Goal: Obtain resource: Obtain resource

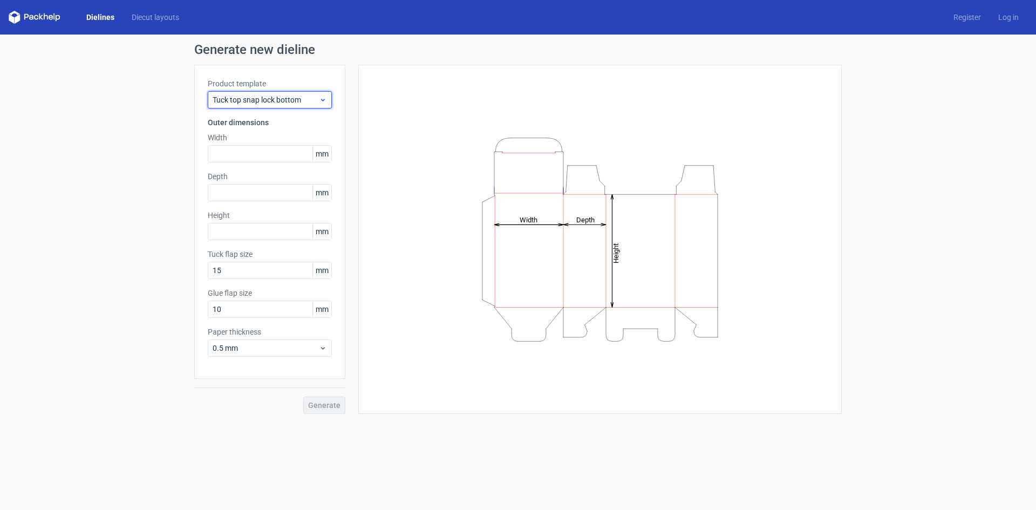
click at [285, 92] on div "Tuck top snap lock bottom" at bounding box center [270, 99] width 124 height 17
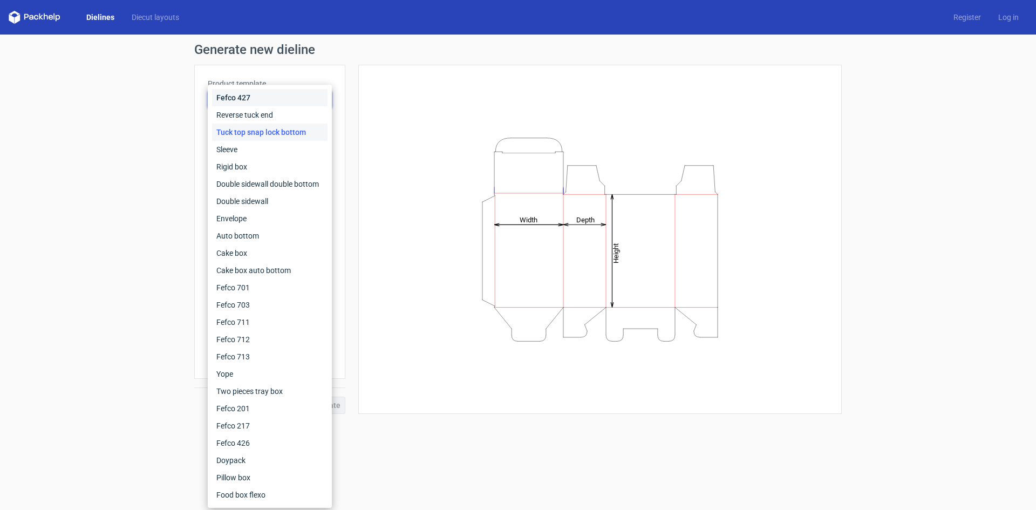
click at [276, 99] on div "Fefco 427" at bounding box center [269, 97] width 115 height 17
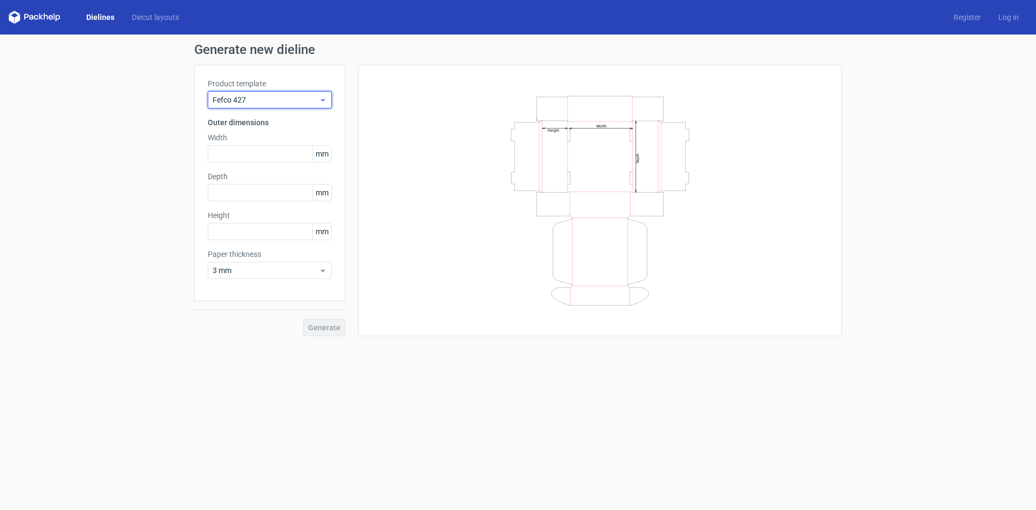
click at [279, 98] on span "Fefco 427" at bounding box center [266, 99] width 106 height 11
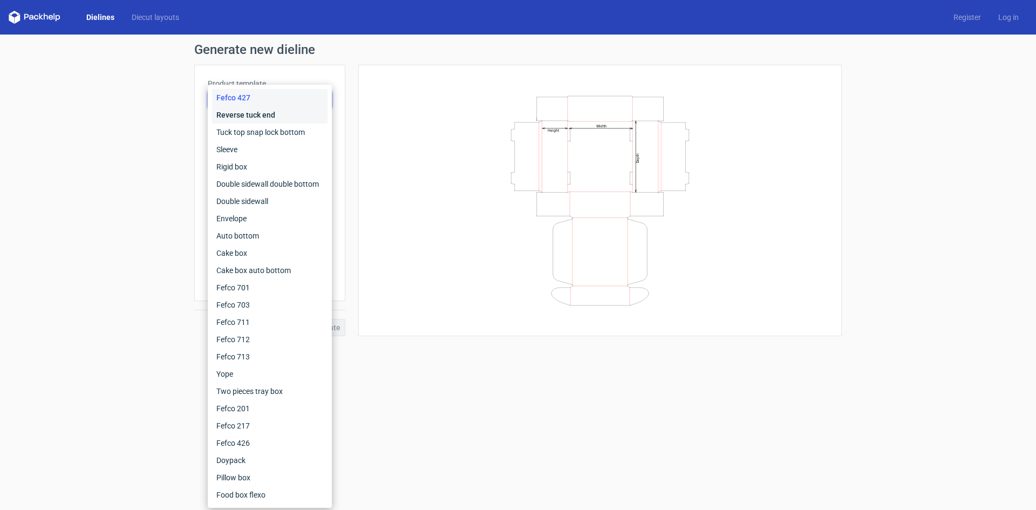
click at [281, 114] on div "Reverse tuck end" at bounding box center [269, 114] width 115 height 17
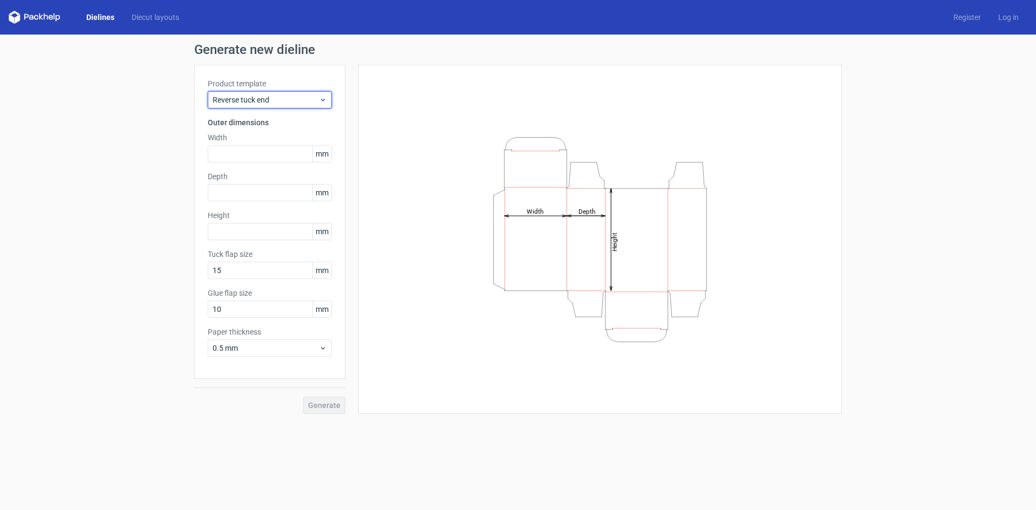
click at [313, 99] on span "Reverse tuck end" at bounding box center [266, 99] width 106 height 11
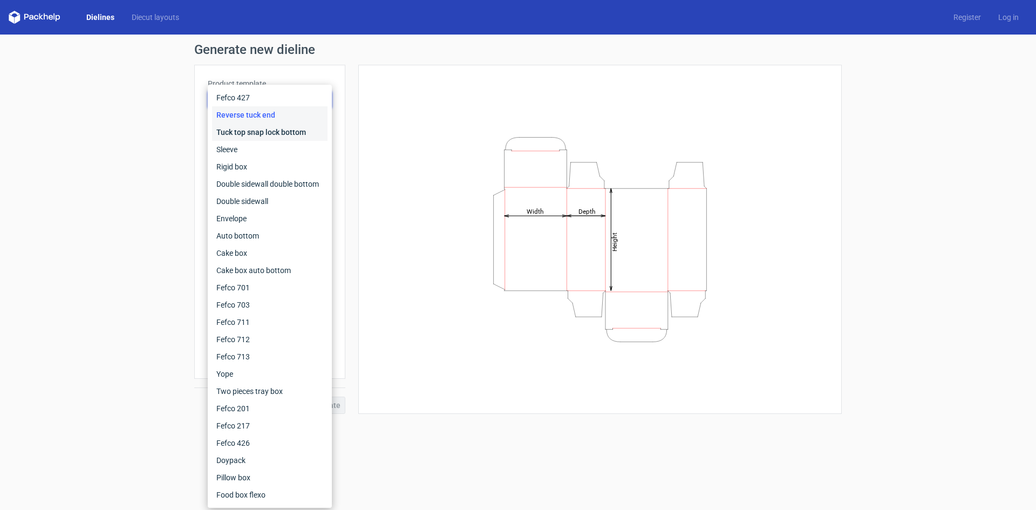
click at [283, 132] on div "Tuck top snap lock bottom" at bounding box center [269, 132] width 115 height 17
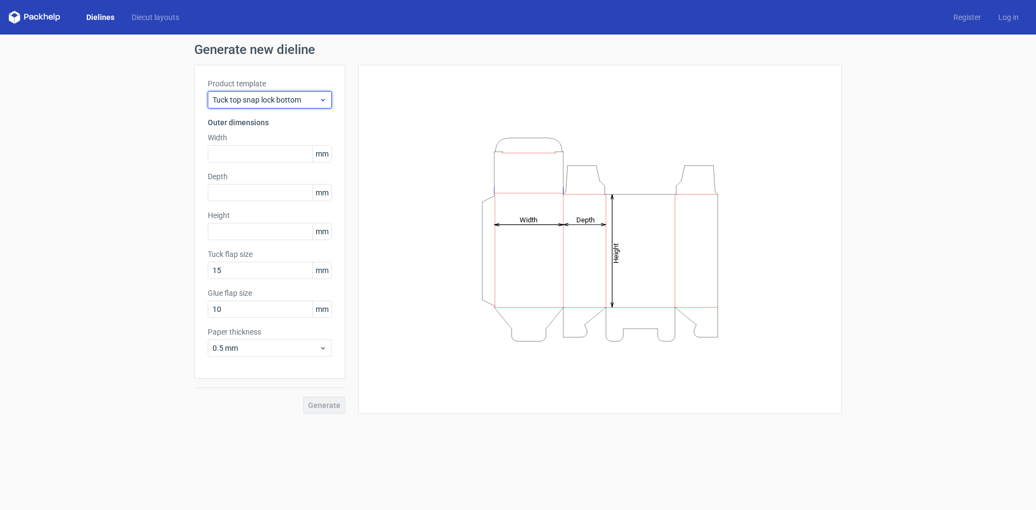
click at [283, 96] on span "Tuck top snap lock bottom" at bounding box center [266, 99] width 106 height 11
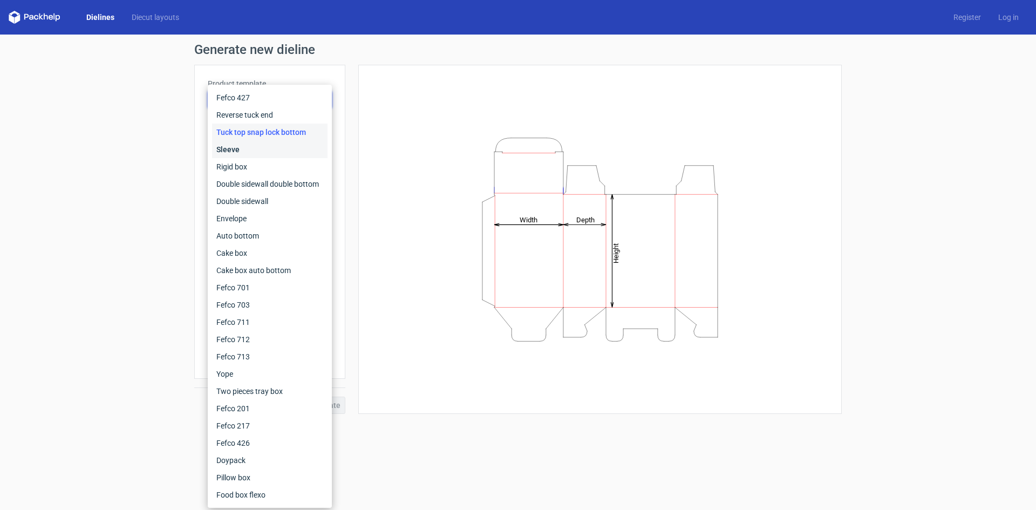
click at [262, 142] on div "Sleeve" at bounding box center [269, 149] width 115 height 17
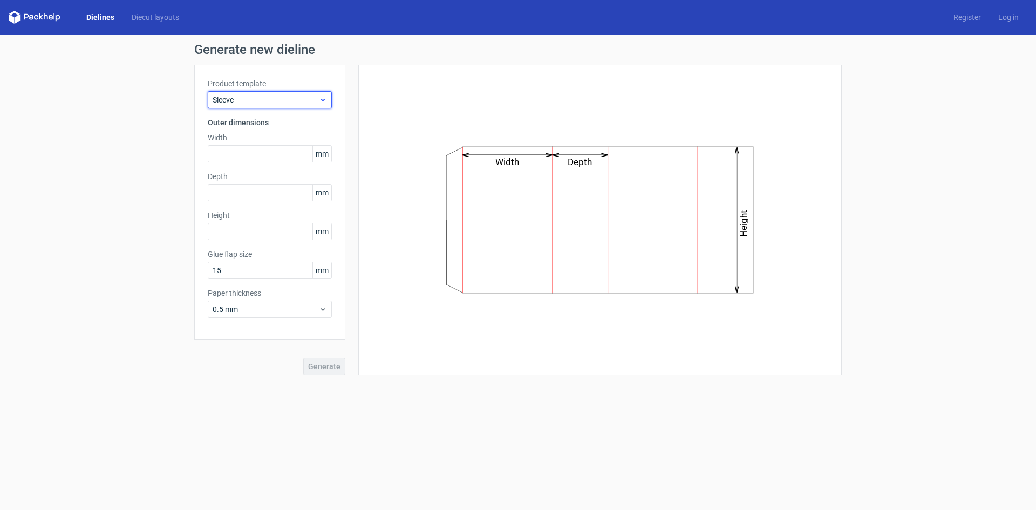
click at [291, 106] on div "Sleeve" at bounding box center [270, 99] width 124 height 17
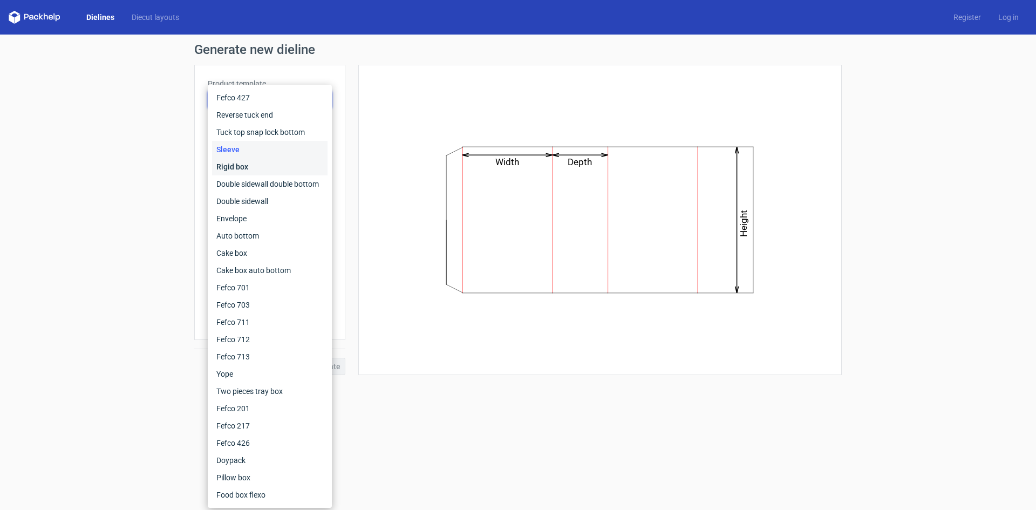
click at [269, 161] on div "Rigid box" at bounding box center [269, 166] width 115 height 17
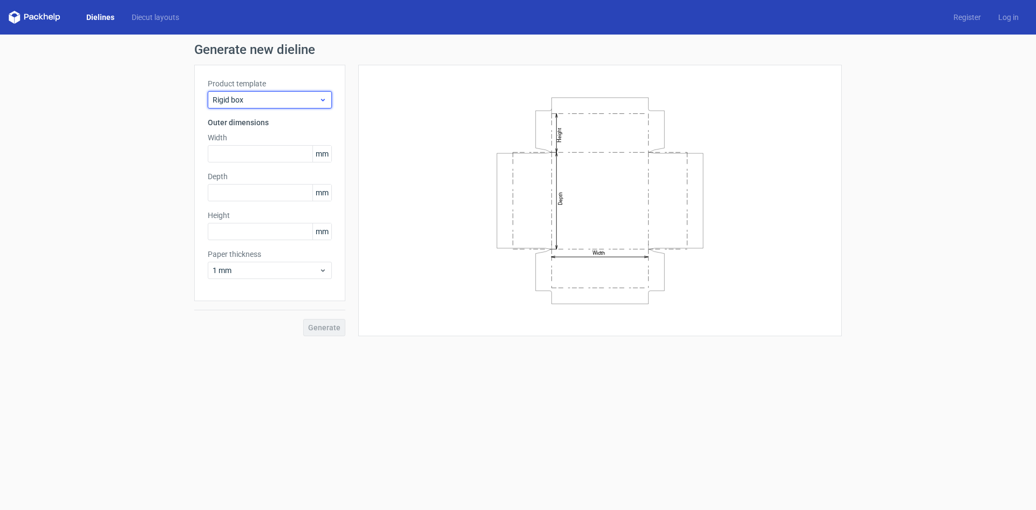
click at [291, 98] on span "Rigid box" at bounding box center [266, 99] width 106 height 11
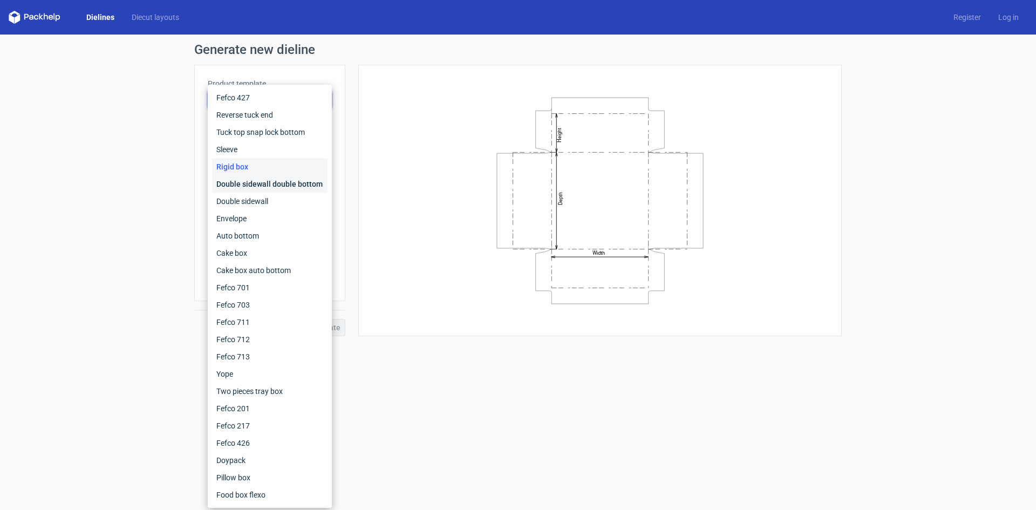
click at [272, 178] on div "Double sidewall double bottom" at bounding box center [269, 183] width 115 height 17
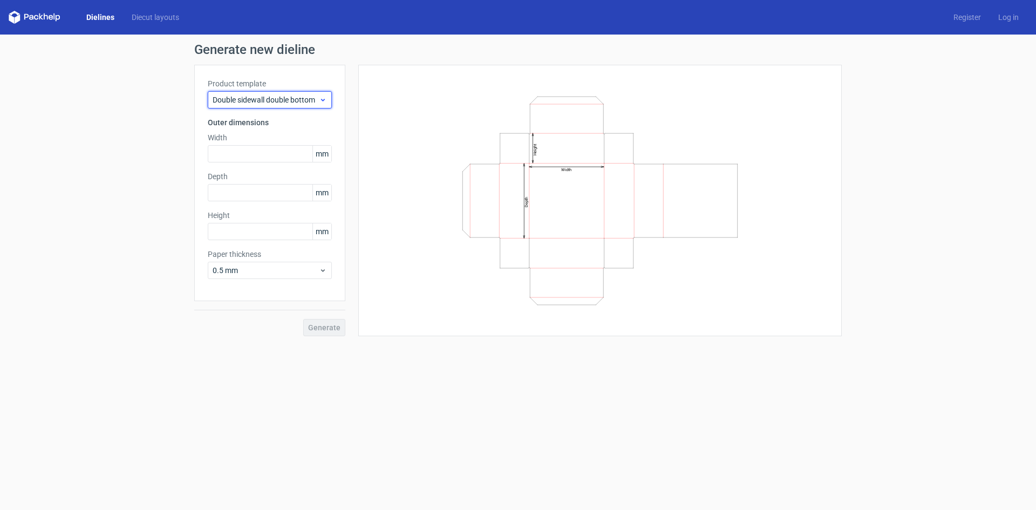
click at [305, 102] on span "Double sidewall double bottom" at bounding box center [266, 99] width 106 height 11
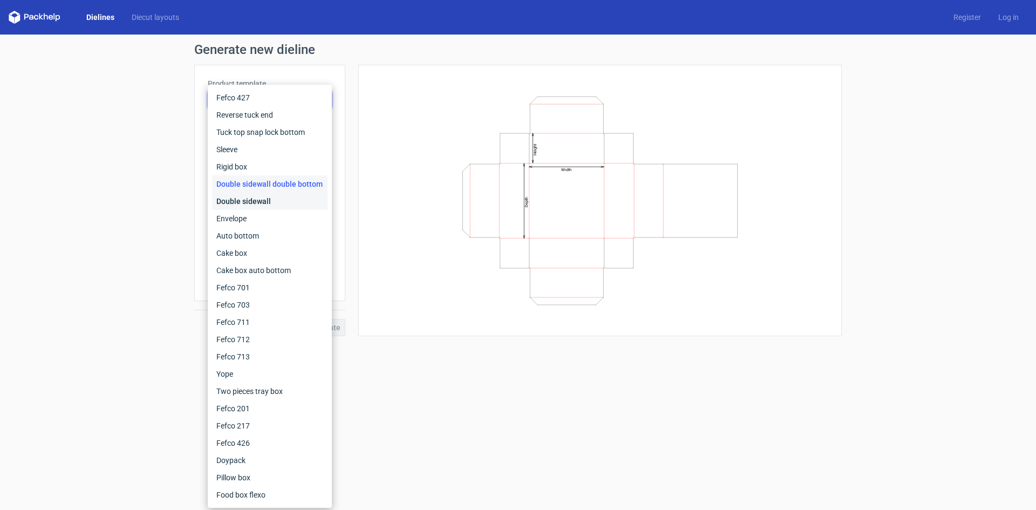
click at [275, 197] on div "Double sidewall" at bounding box center [269, 201] width 115 height 17
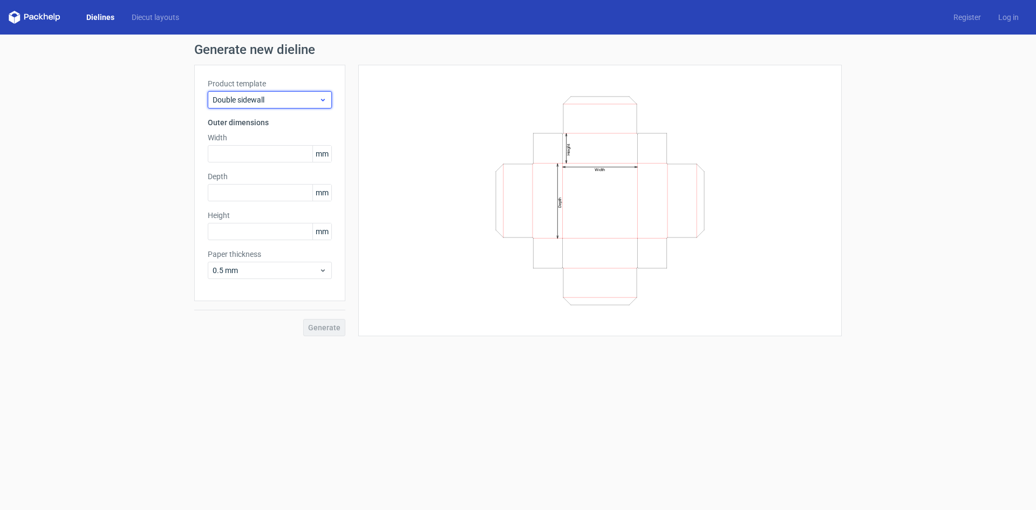
click at [303, 104] on span "Double sidewall" at bounding box center [266, 99] width 106 height 11
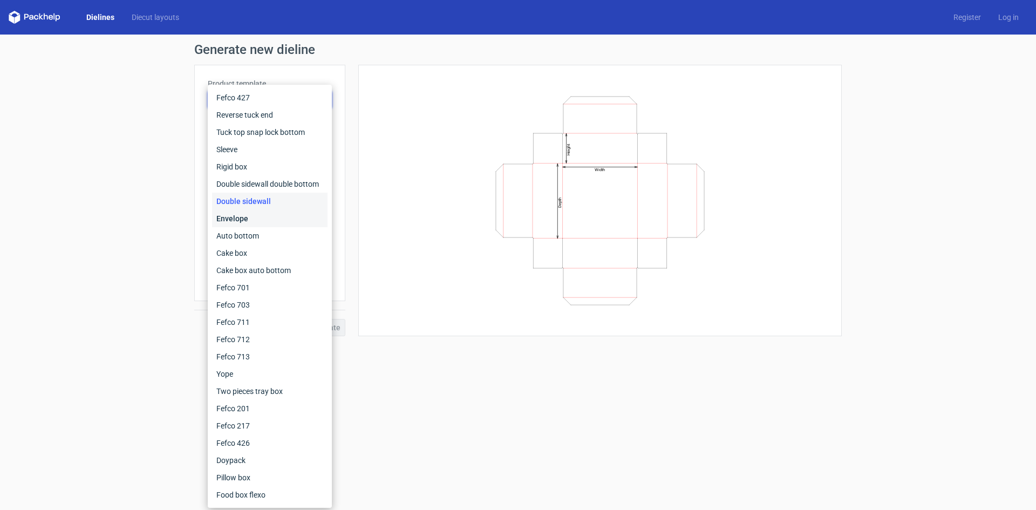
click at [278, 218] on div "Envelope" at bounding box center [269, 218] width 115 height 17
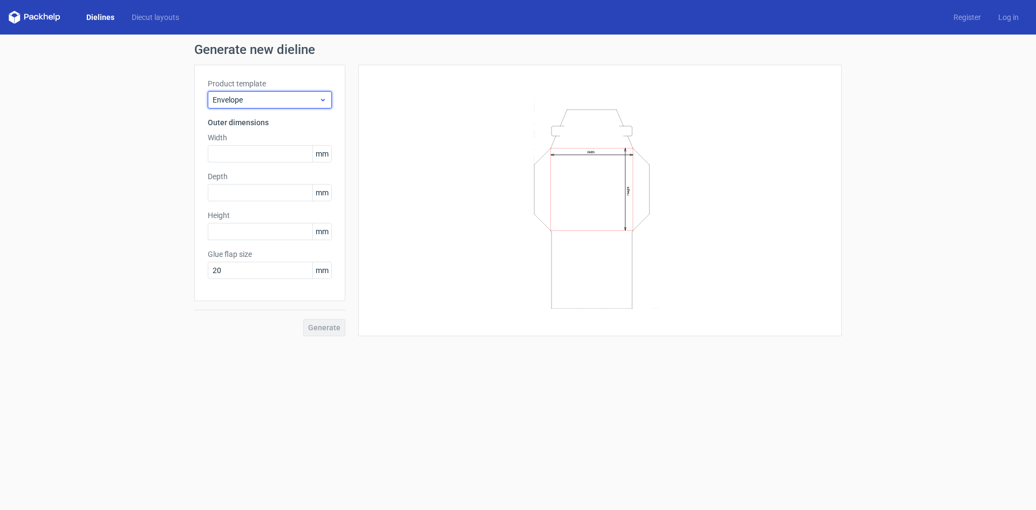
click at [319, 93] on div "Envelope" at bounding box center [270, 99] width 124 height 17
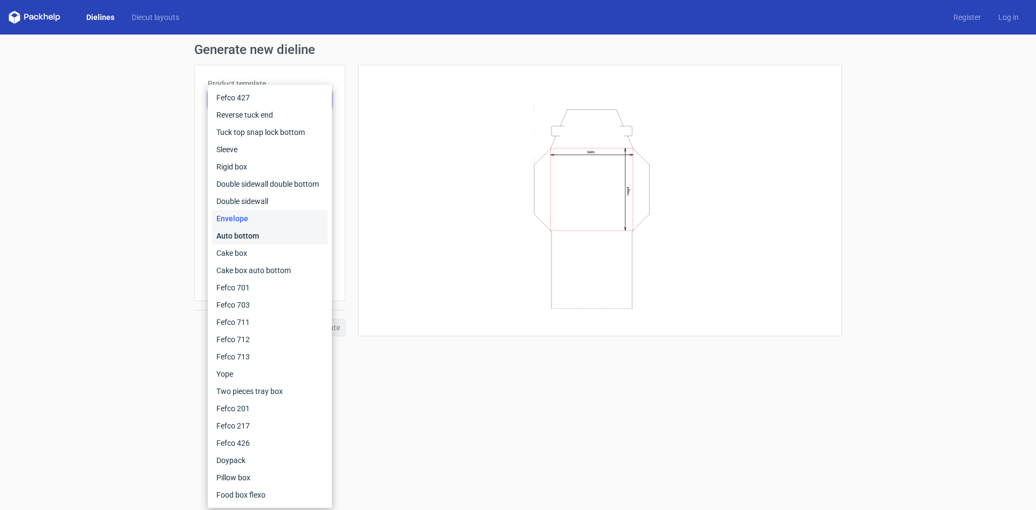
click at [275, 234] on div "Auto bottom" at bounding box center [269, 235] width 115 height 17
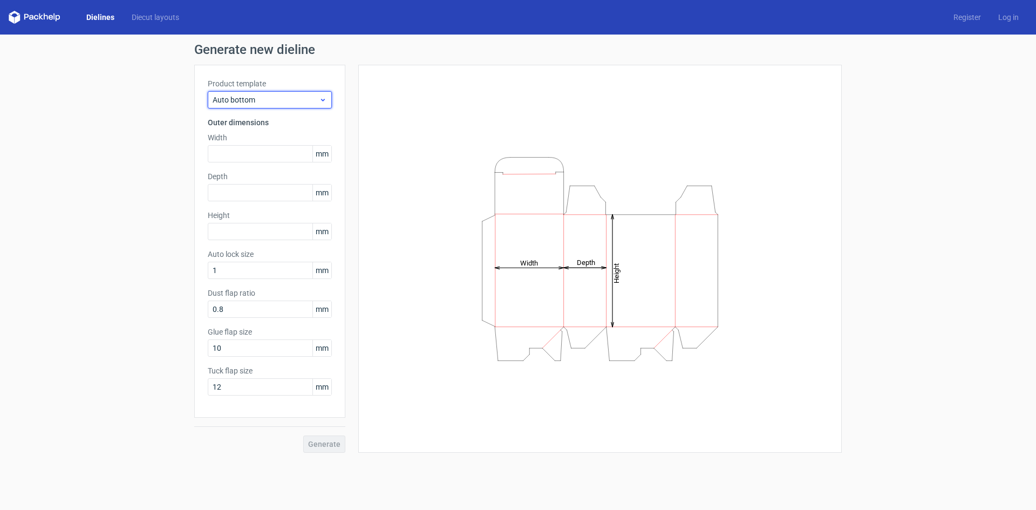
click at [301, 102] on span "Auto bottom" at bounding box center [266, 99] width 106 height 11
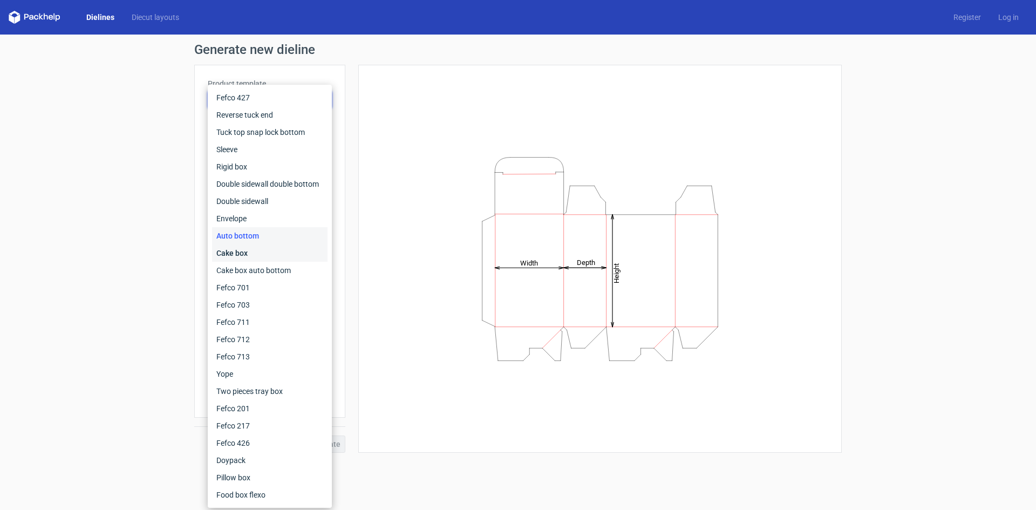
click at [261, 257] on div "Cake box" at bounding box center [269, 252] width 115 height 17
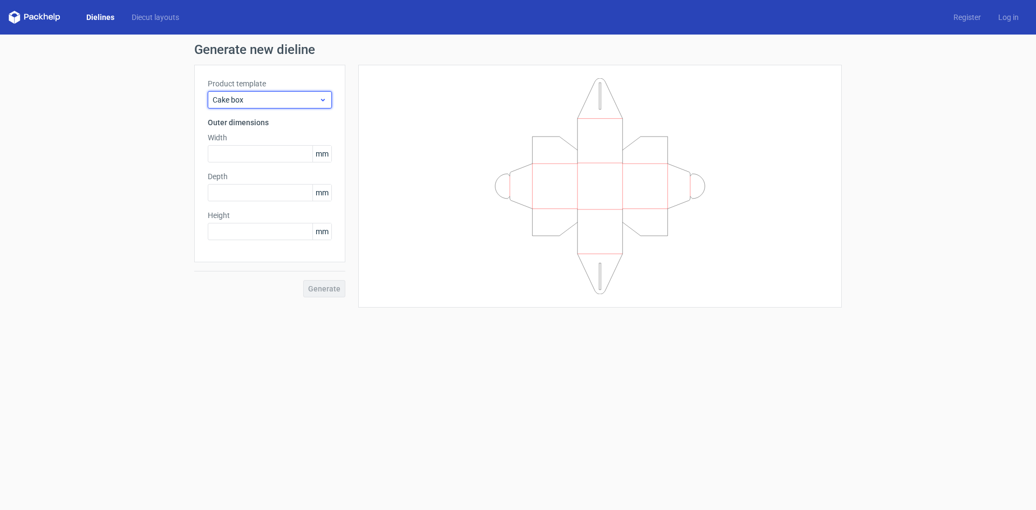
click at [295, 96] on span "Cake box" at bounding box center [266, 99] width 106 height 11
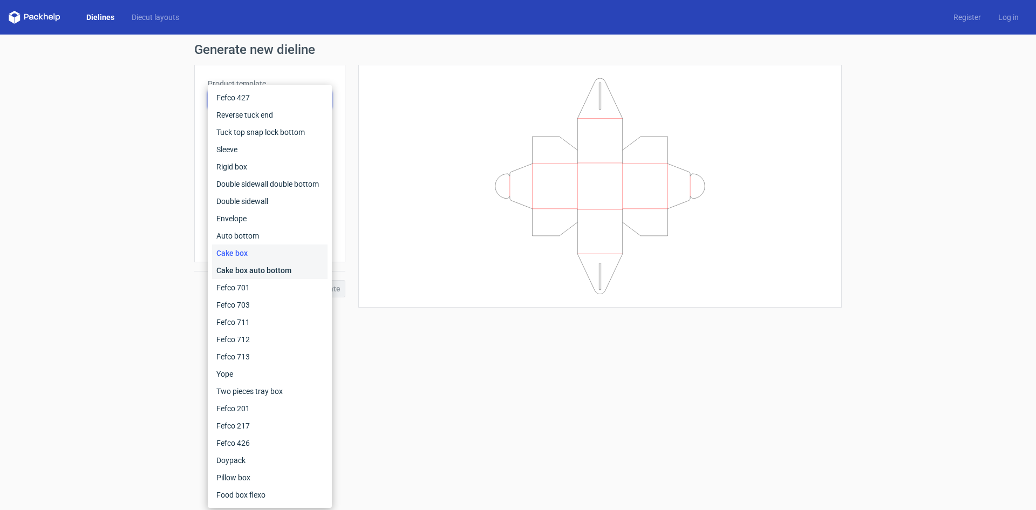
click at [257, 265] on div "Cake box auto bottom" at bounding box center [269, 270] width 115 height 17
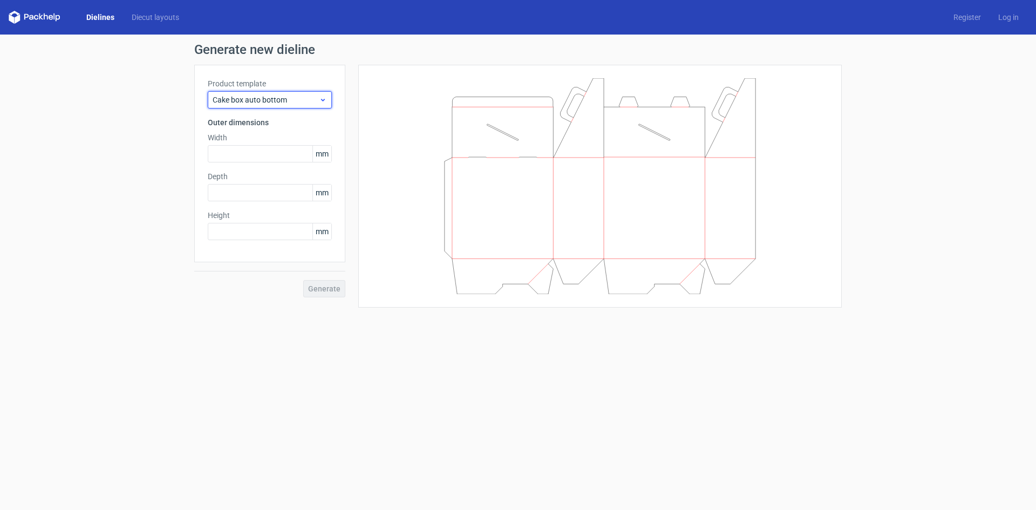
click at [298, 104] on span "Cake box auto bottom" at bounding box center [266, 99] width 106 height 11
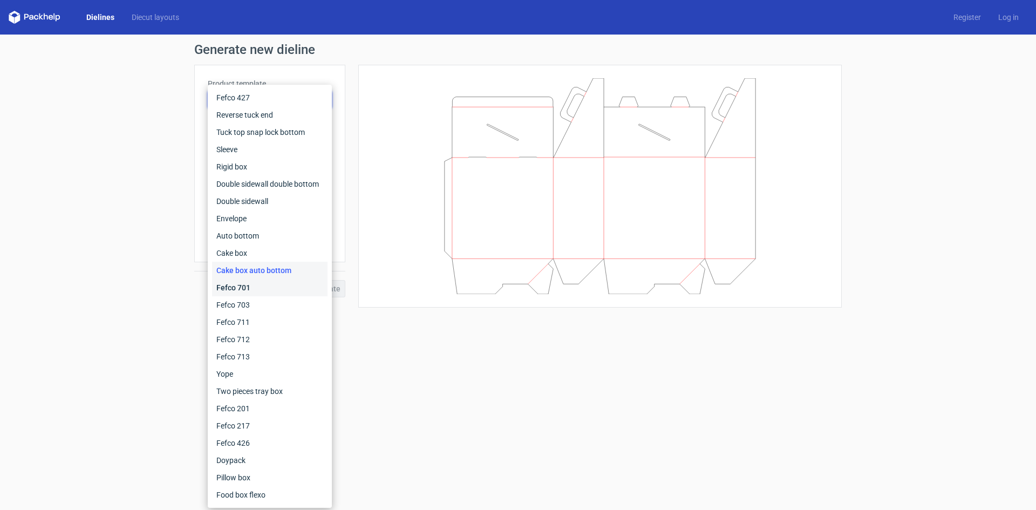
click at [251, 282] on div "Fefco 701" at bounding box center [269, 287] width 115 height 17
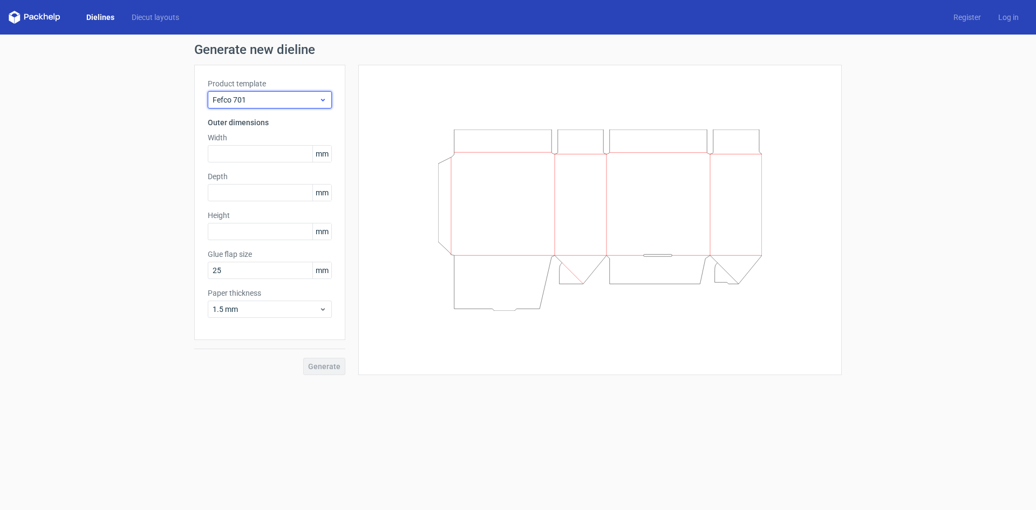
click at [304, 101] on span "Fefco 701" at bounding box center [266, 99] width 106 height 11
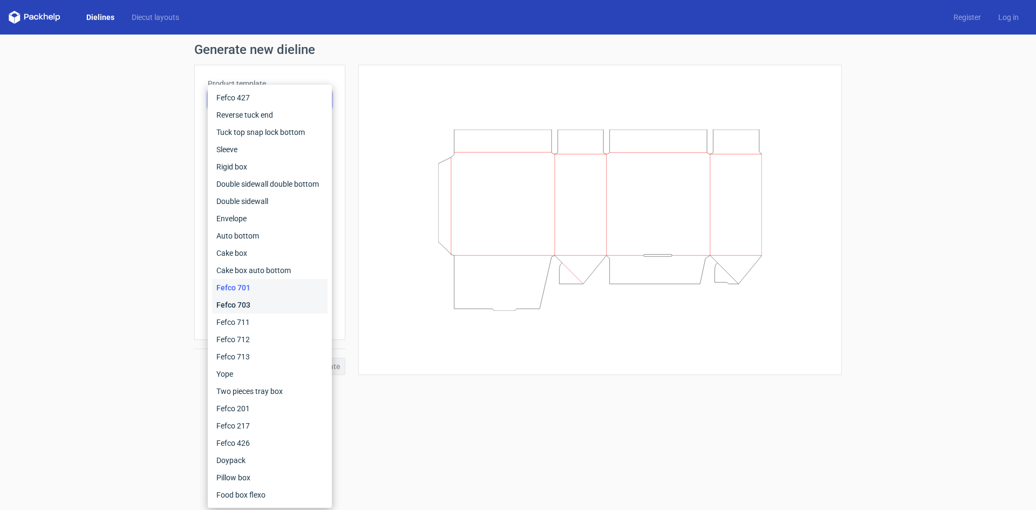
click at [254, 308] on div "Fefco 703" at bounding box center [269, 304] width 115 height 17
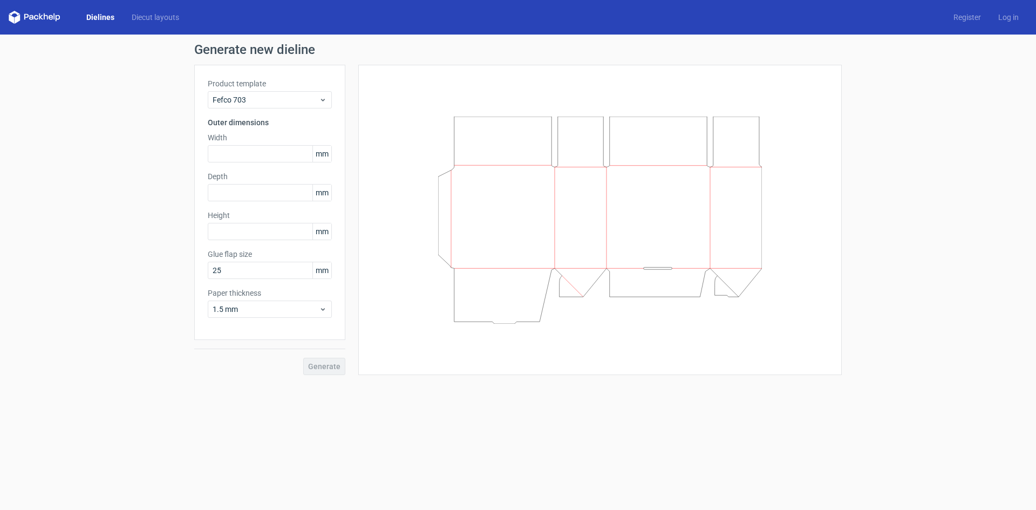
click at [340, 476] on form "Generate new dieline Product template Fefco 703 Outer dimensions Width mm Depth…" at bounding box center [518, 272] width 1036 height 475
click at [317, 92] on div "Fefco 703" at bounding box center [270, 99] width 124 height 17
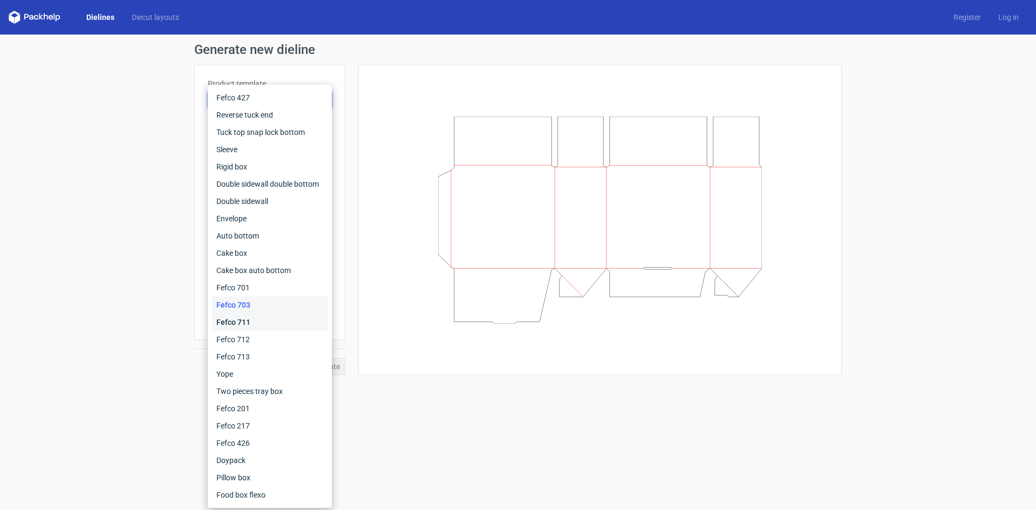
click at [250, 325] on div "Fefco 711" at bounding box center [269, 321] width 115 height 17
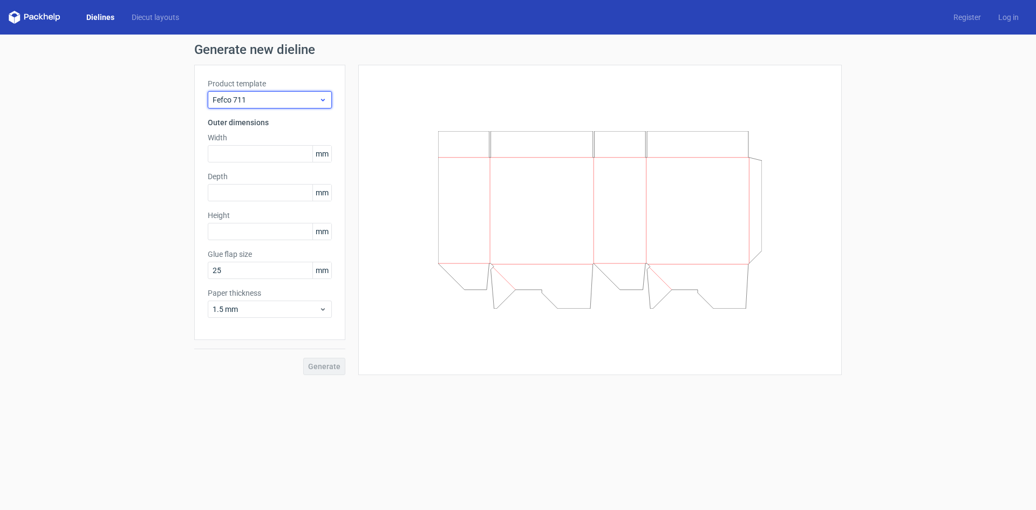
click at [309, 99] on span "Fefco 711" at bounding box center [266, 99] width 106 height 11
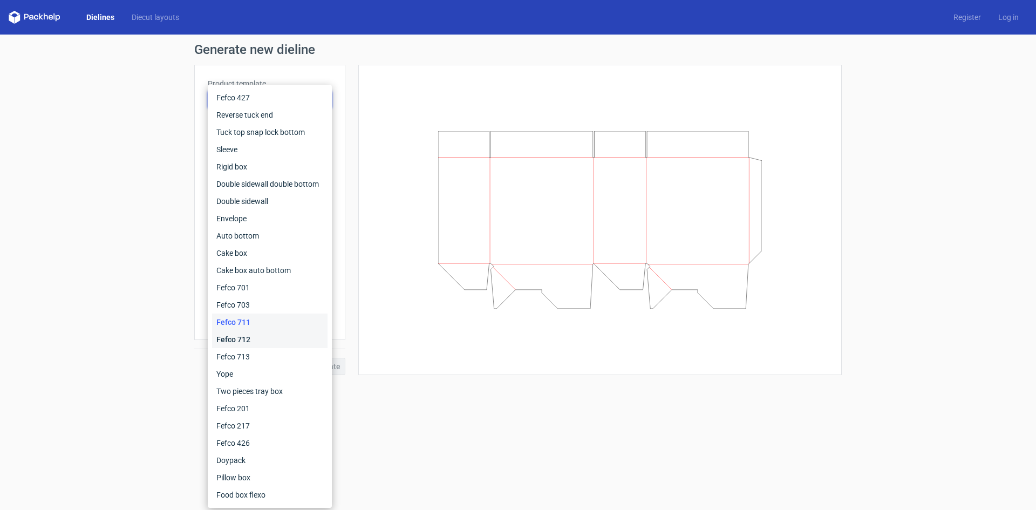
click at [244, 337] on div "Fefco 712" at bounding box center [269, 339] width 115 height 17
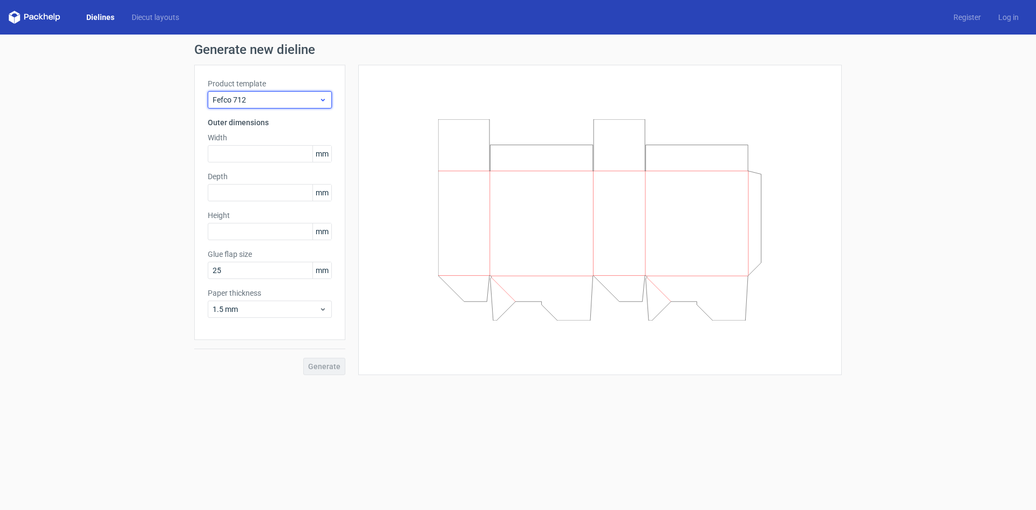
click at [292, 103] on span "Fefco 712" at bounding box center [266, 99] width 106 height 11
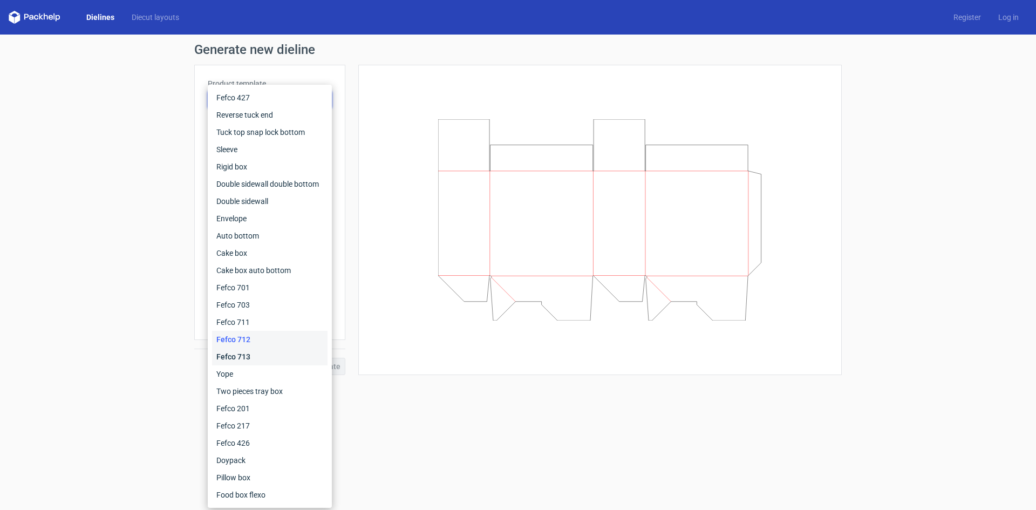
click at [241, 351] on div "Fefco 713" at bounding box center [269, 356] width 115 height 17
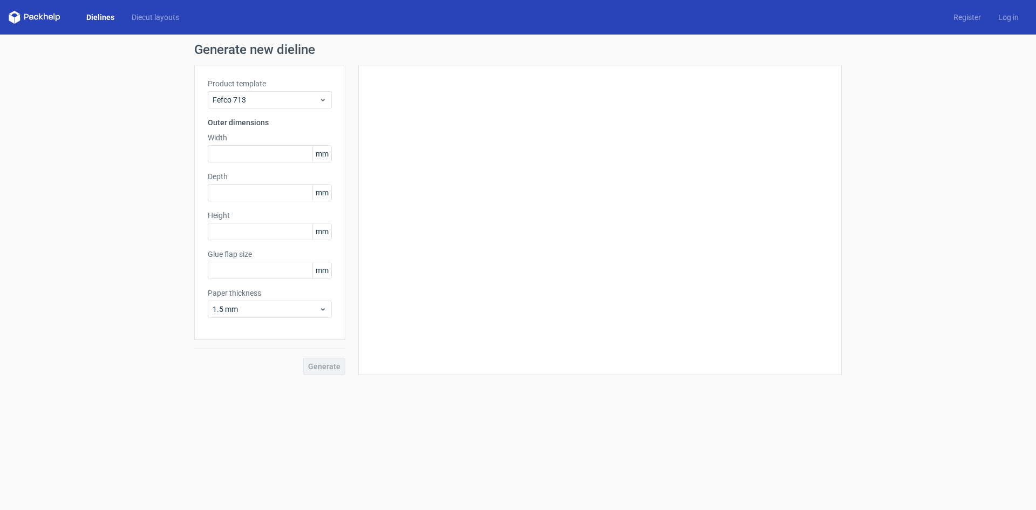
type input "25"
click at [307, 97] on span "Fefco 713" at bounding box center [266, 99] width 106 height 11
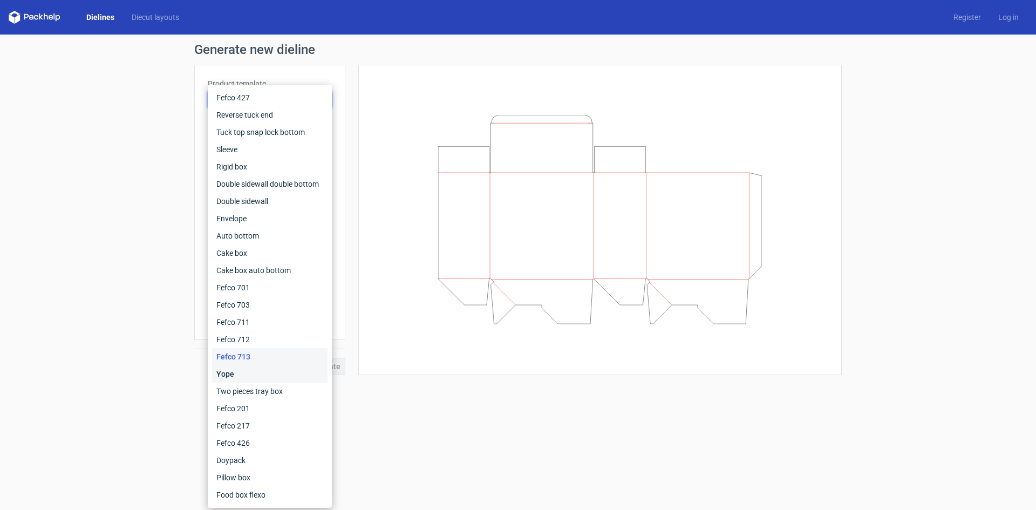
click at [256, 372] on div "Yope" at bounding box center [269, 373] width 115 height 17
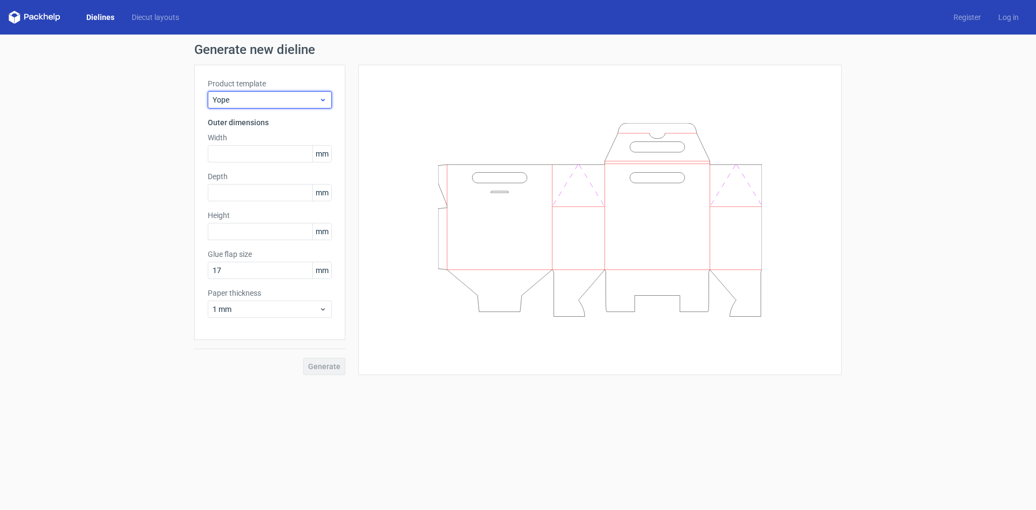
click at [279, 97] on span "Yope" at bounding box center [266, 99] width 106 height 11
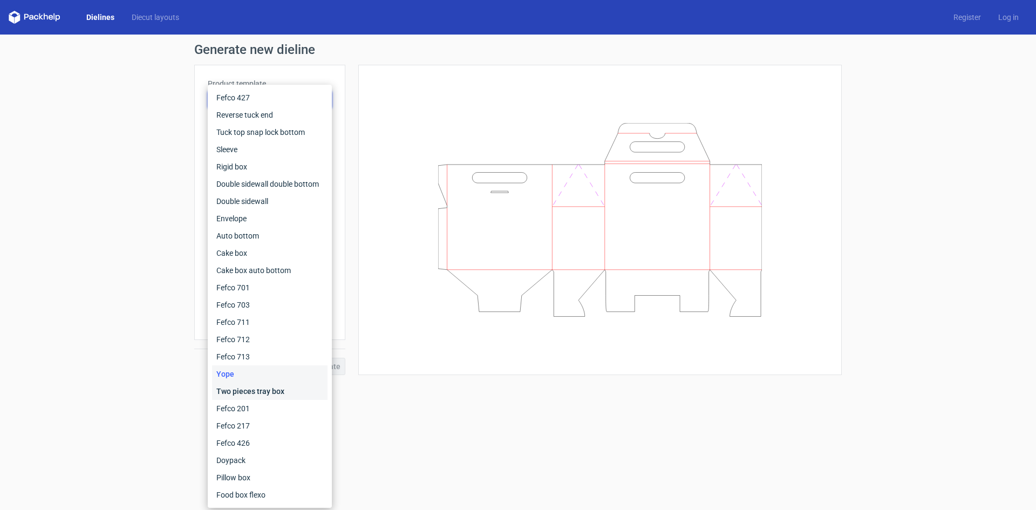
click at [266, 393] on div "Two pieces tray box" at bounding box center [269, 391] width 115 height 17
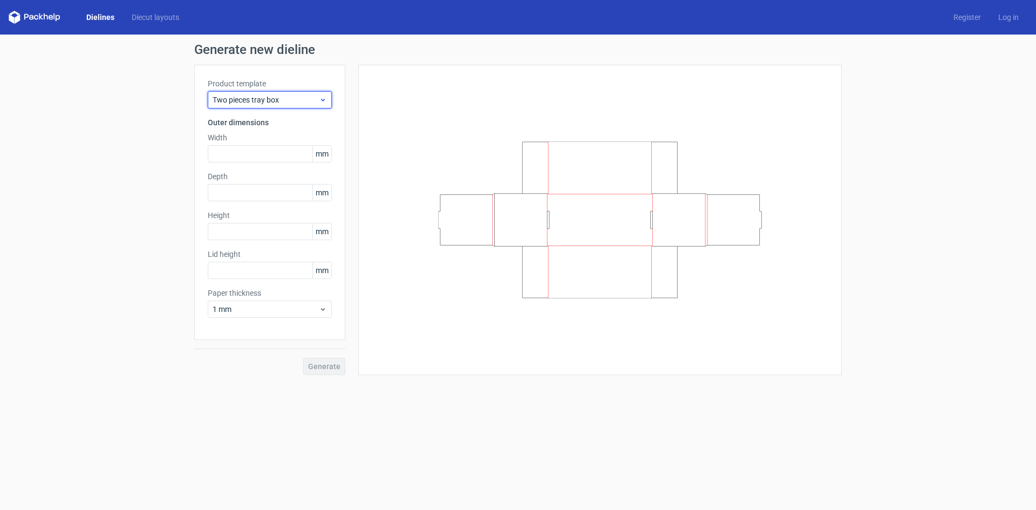
click at [282, 106] on div "Two pieces tray box" at bounding box center [270, 99] width 124 height 17
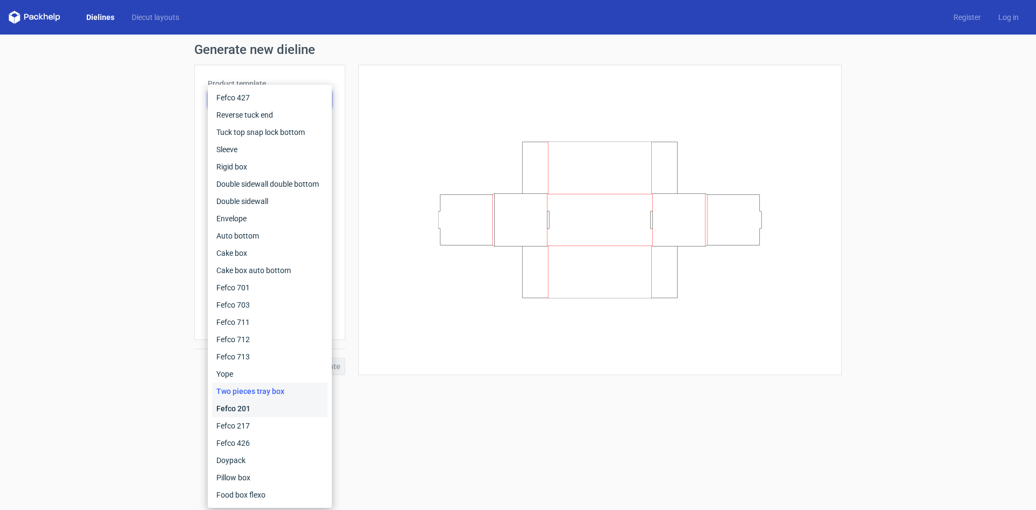
click at [264, 409] on div "Fefco 201" at bounding box center [269, 408] width 115 height 17
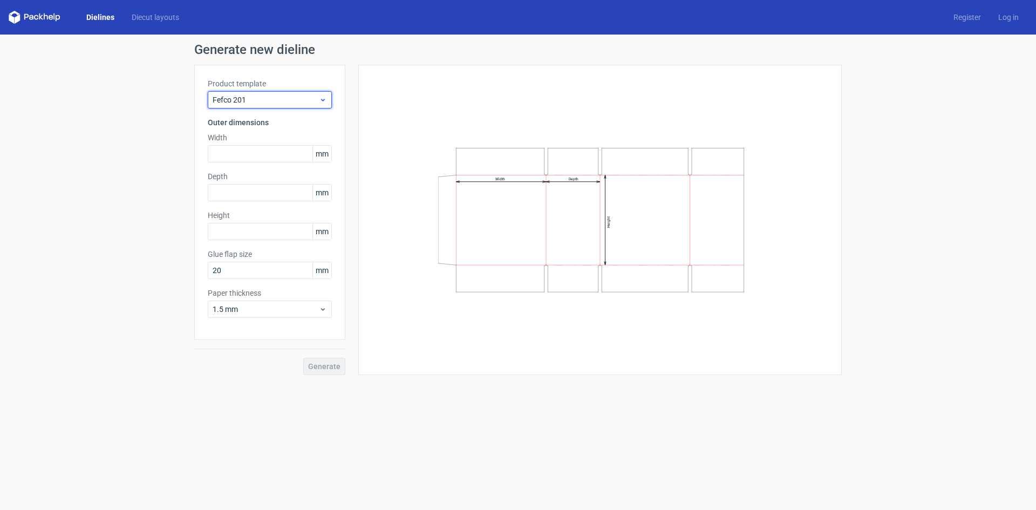
click at [283, 101] on span "Fefco 201" at bounding box center [266, 99] width 106 height 11
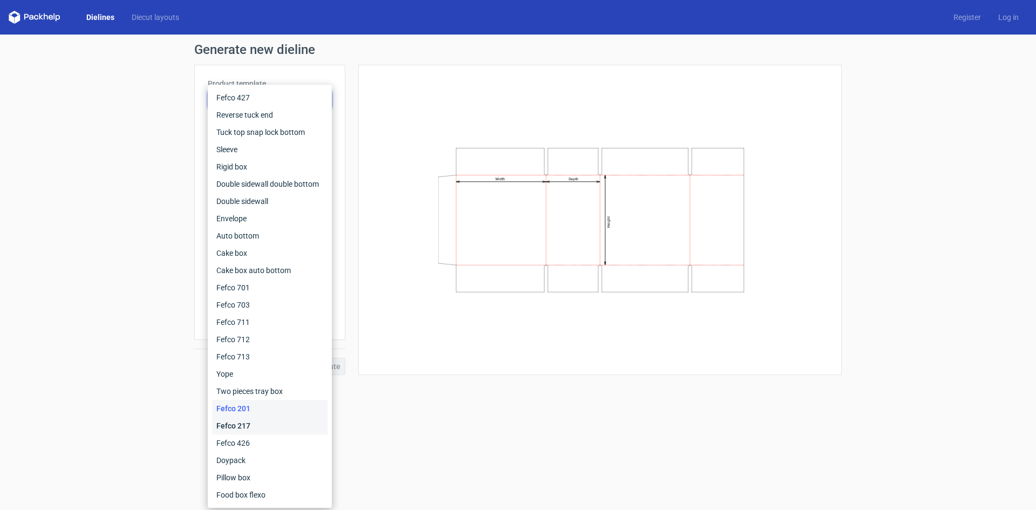
click at [263, 421] on div "Fefco 217" at bounding box center [269, 425] width 115 height 17
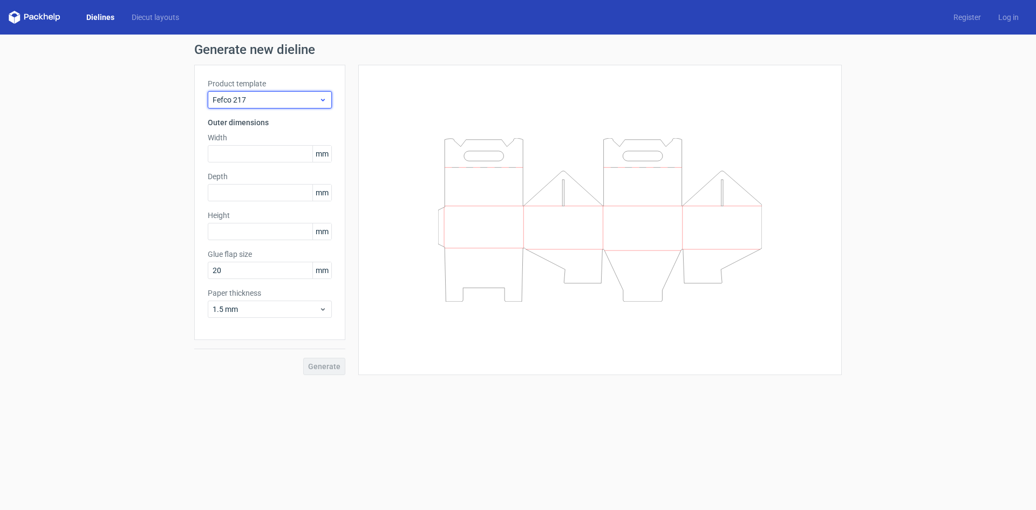
click at [297, 97] on span "Fefco 217" at bounding box center [266, 99] width 106 height 11
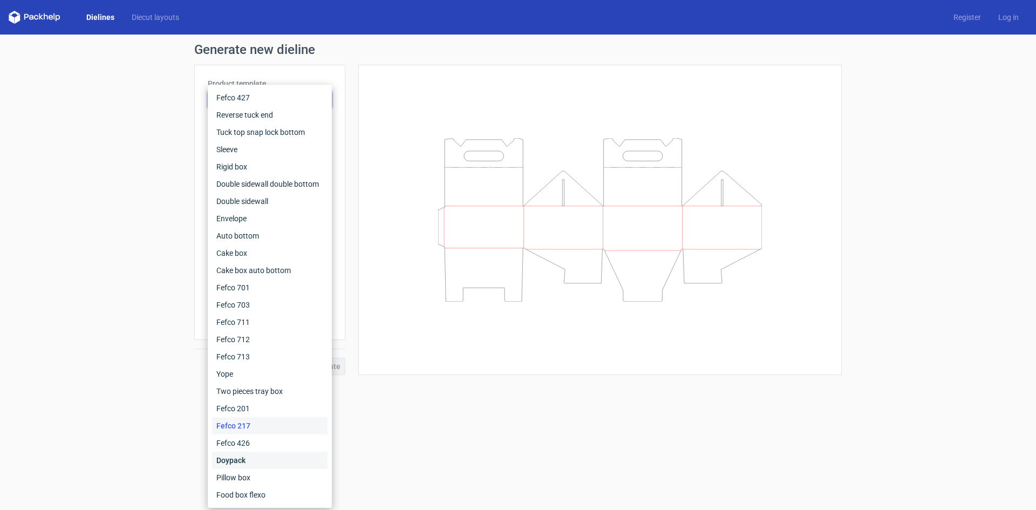
click at [269, 453] on div "Doypack" at bounding box center [269, 460] width 115 height 17
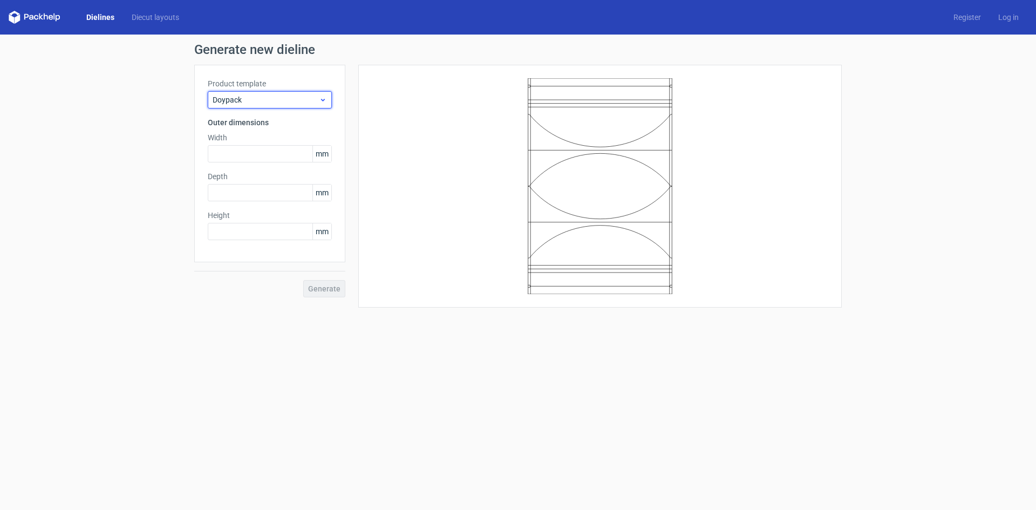
click at [329, 92] on div "Doypack" at bounding box center [270, 99] width 124 height 17
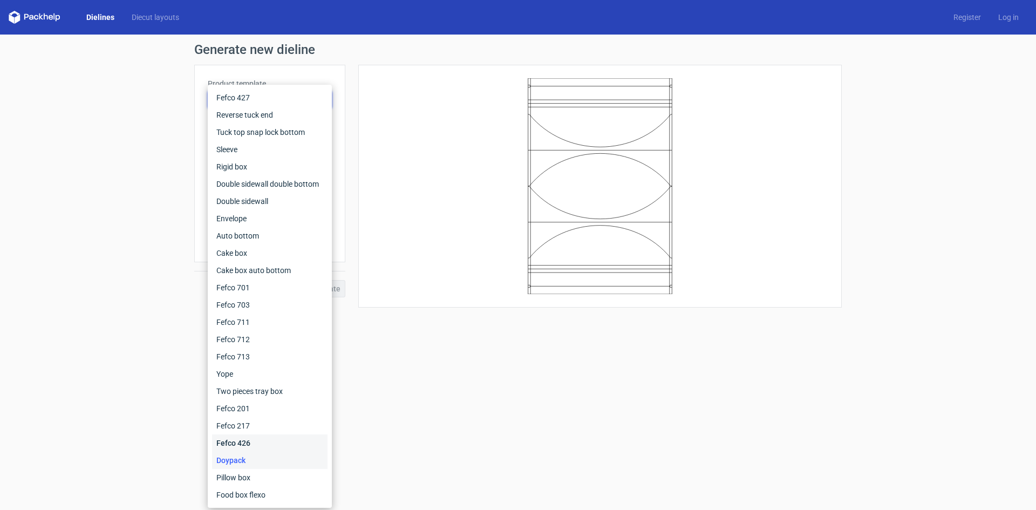
click at [262, 444] on div "Fefco 426" at bounding box center [269, 442] width 115 height 17
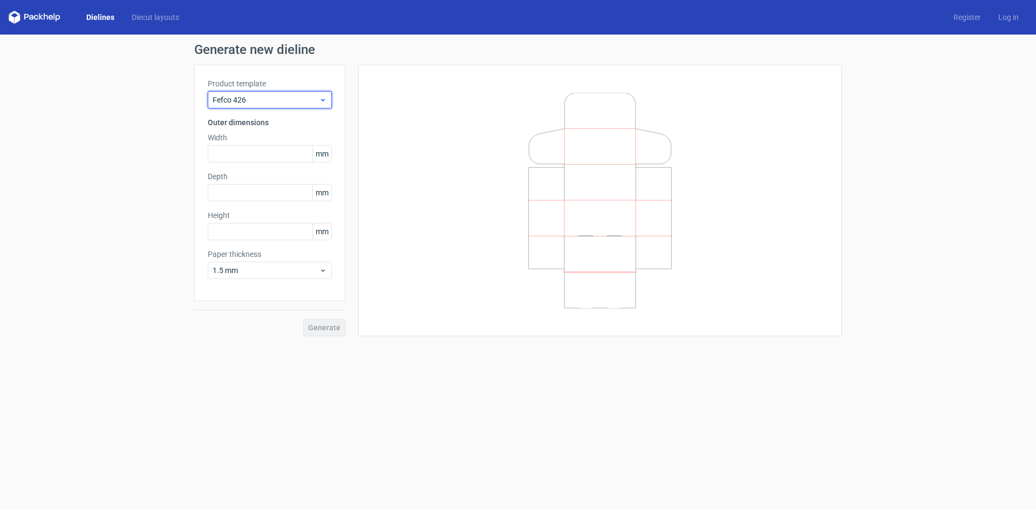
click at [296, 106] on div "Fefco 426" at bounding box center [270, 99] width 124 height 17
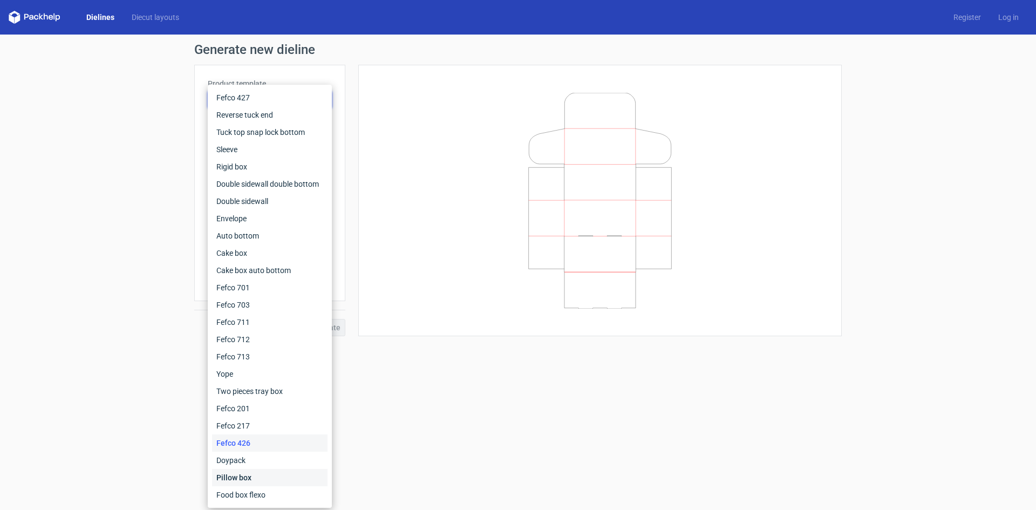
click at [279, 474] on div "Pillow box" at bounding box center [269, 477] width 115 height 17
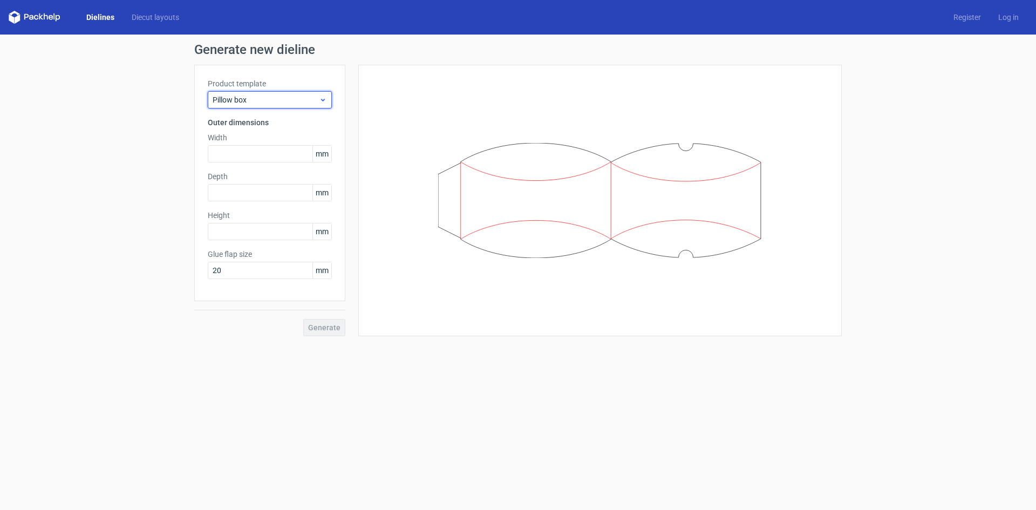
click at [286, 98] on span "Pillow box" at bounding box center [266, 99] width 106 height 11
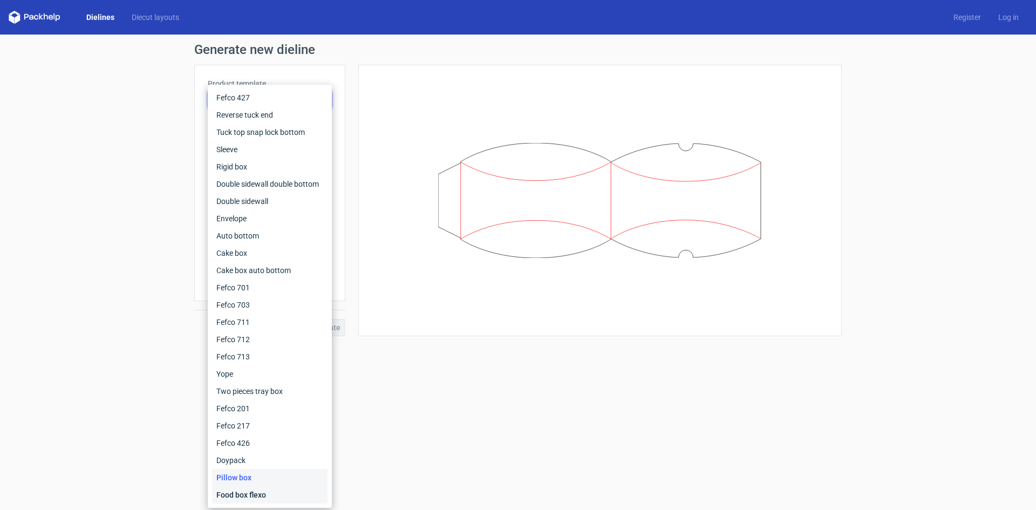
click at [268, 490] on div "Food box flexo" at bounding box center [269, 494] width 115 height 17
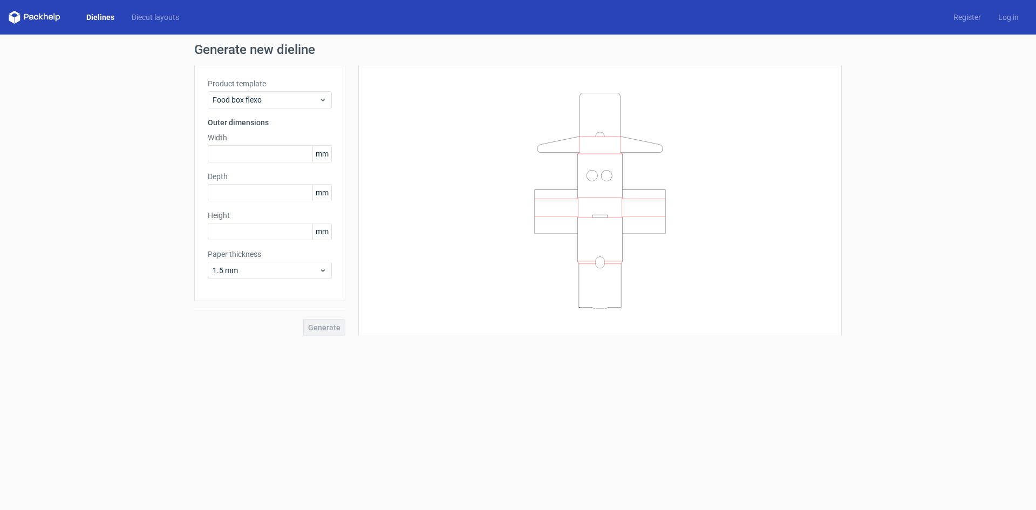
click at [336, 465] on form "Generate new dieline Product template Food box flexo Outer dimensions Width mm …" at bounding box center [518, 272] width 1036 height 475
click at [293, 94] on div "Food box flexo" at bounding box center [270, 99] width 124 height 17
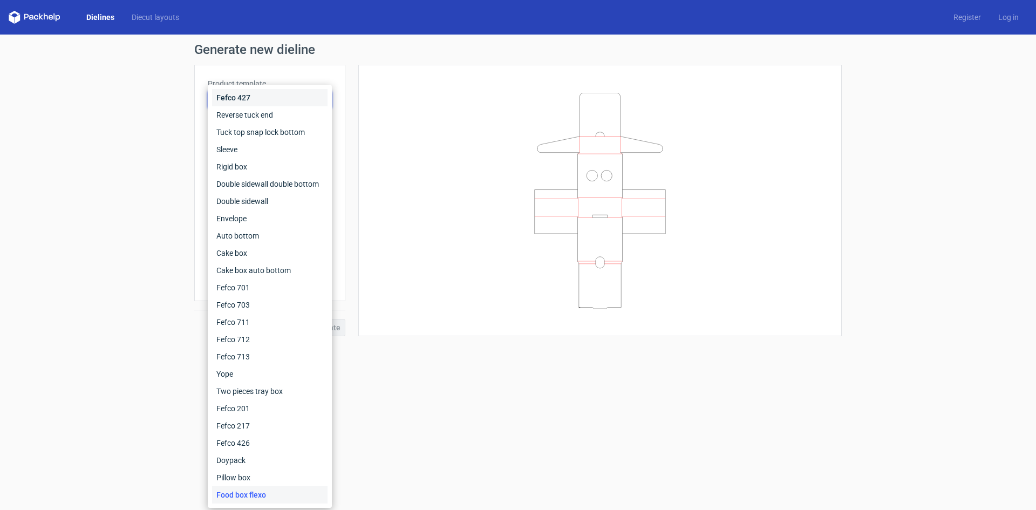
click at [282, 95] on div "Fefco 427" at bounding box center [269, 97] width 115 height 17
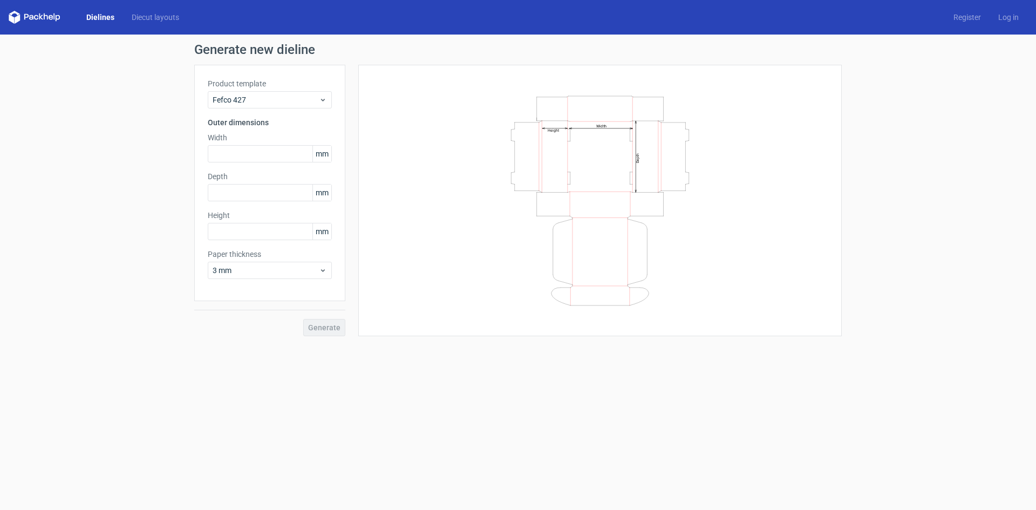
click at [165, 330] on div "Generate new dieline Product template Fefco 427 Outer dimensions Width mm Depth…" at bounding box center [518, 190] width 1036 height 310
click at [312, 304] on div "Generate" at bounding box center [269, 318] width 151 height 35
click at [156, 18] on link "Diecut layouts" at bounding box center [155, 17] width 65 height 11
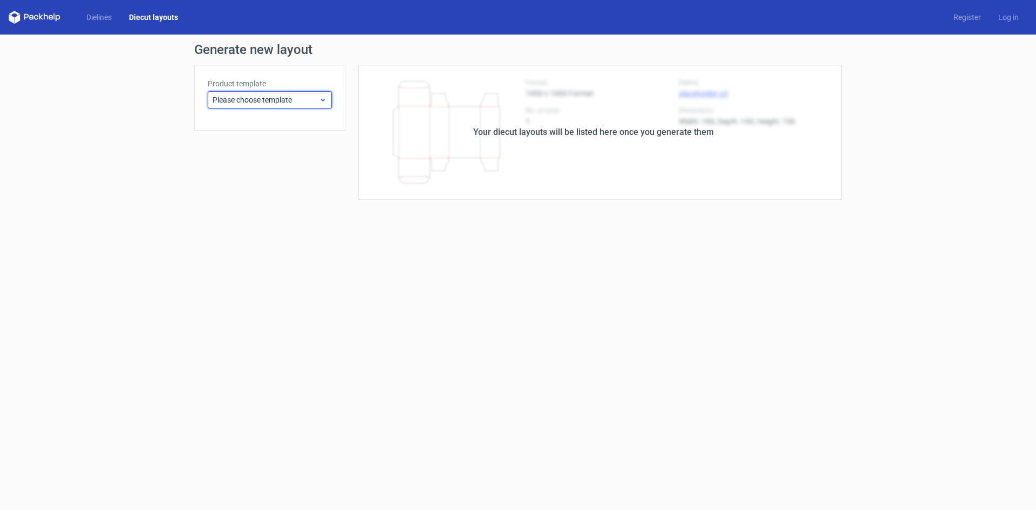
click at [227, 97] on span "Please choose template" at bounding box center [266, 99] width 106 height 11
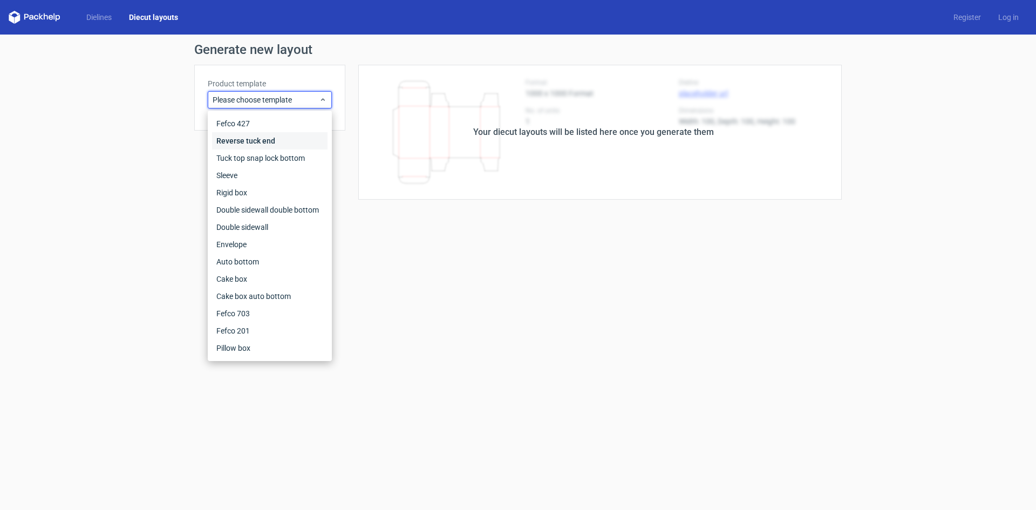
click at [251, 143] on div "Reverse tuck end" at bounding box center [269, 140] width 115 height 17
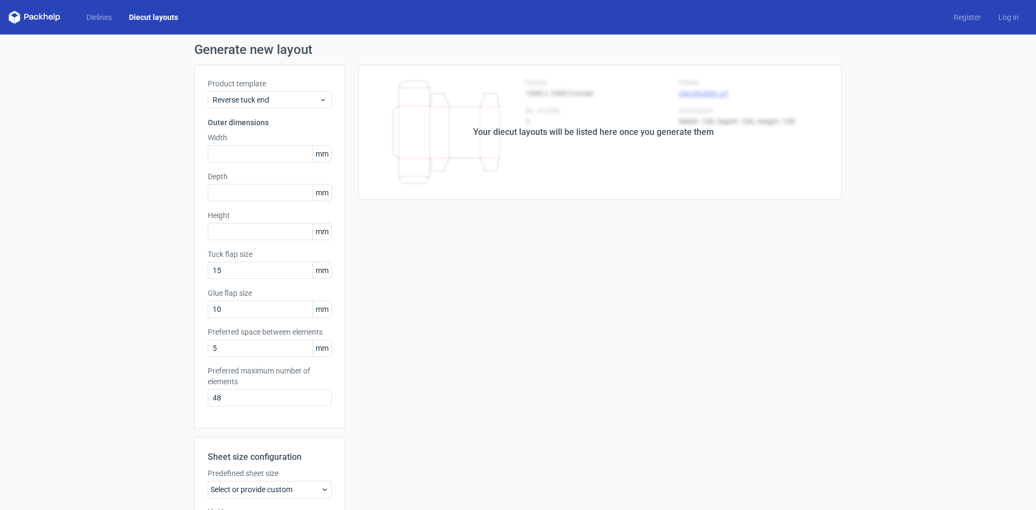
click at [718, 139] on div "Your diecut layouts will be listed here once you generate them" at bounding box center [593, 132] width 496 height 135
